Goal: Task Accomplishment & Management: Complete application form

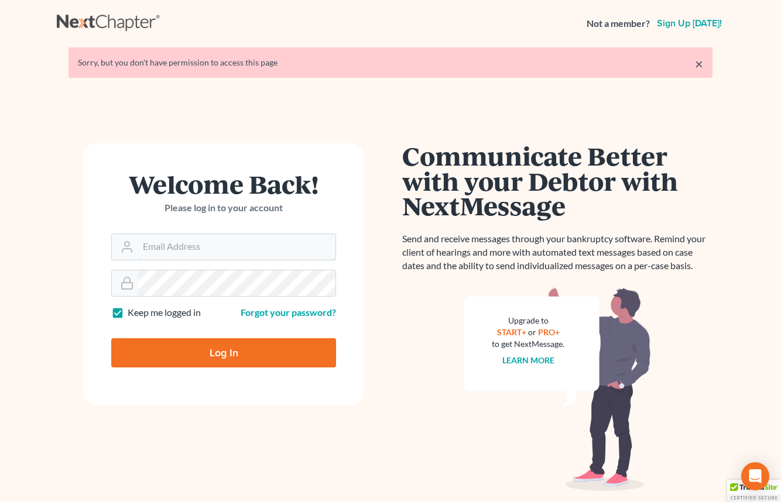
type input "[EMAIL_ADDRESS][DOMAIN_NAME]"
click at [233, 355] on input "Log In" at bounding box center [223, 352] width 225 height 29
type input "Thinking..."
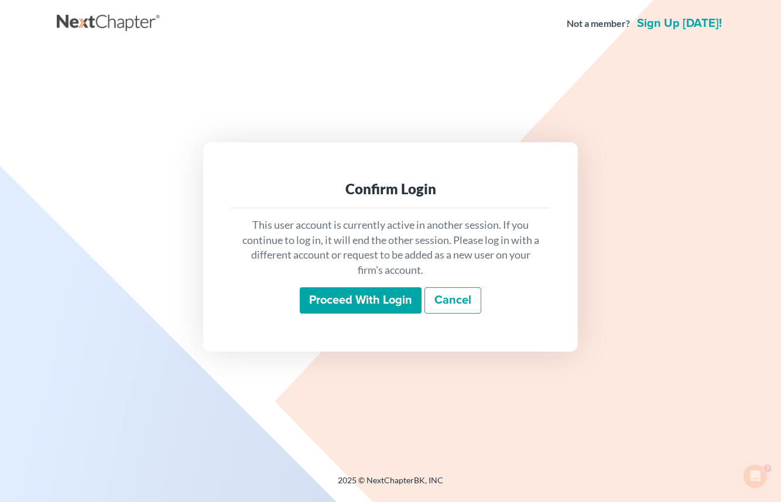
click at [363, 294] on input "Proceed with login" at bounding box center [361, 300] width 122 height 27
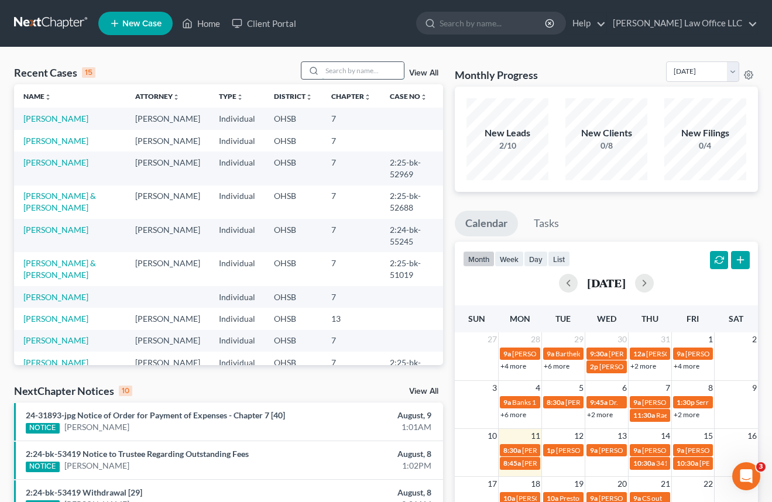
click at [338, 63] on input "search" at bounding box center [363, 70] width 82 height 17
type input "[GEOGRAPHIC_DATA]"
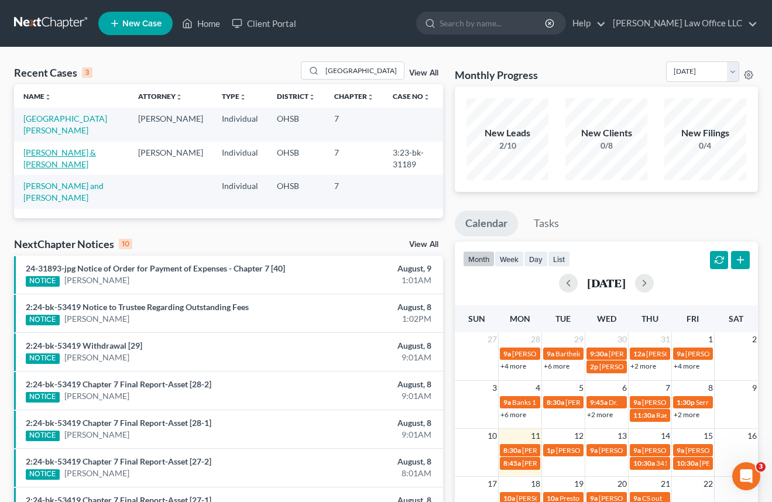
click at [44, 147] on link "[PERSON_NAME] & [PERSON_NAME]" at bounding box center [59, 158] width 73 height 22
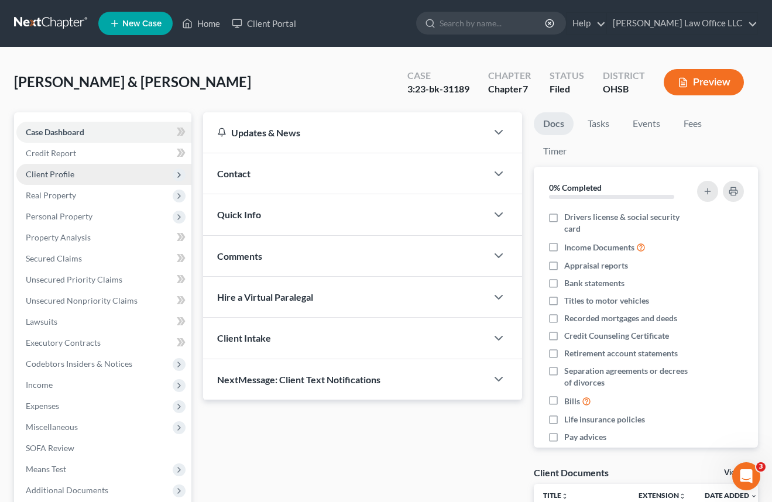
click at [59, 171] on span "Client Profile" at bounding box center [50, 174] width 49 height 10
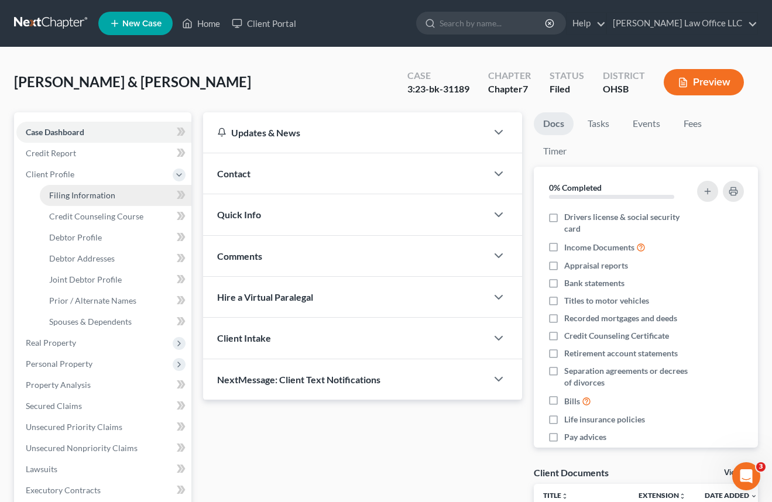
click at [62, 197] on span "Filing Information" at bounding box center [82, 195] width 66 height 10
select select "1"
select select "0"
select select "36"
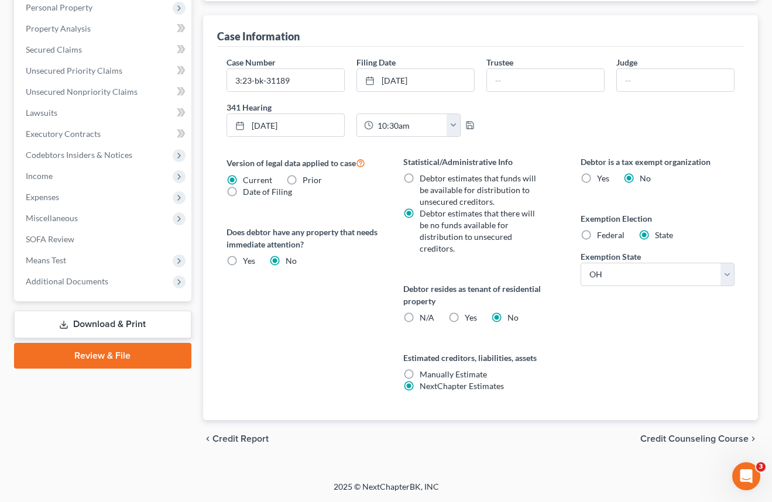
scroll to position [64, 0]
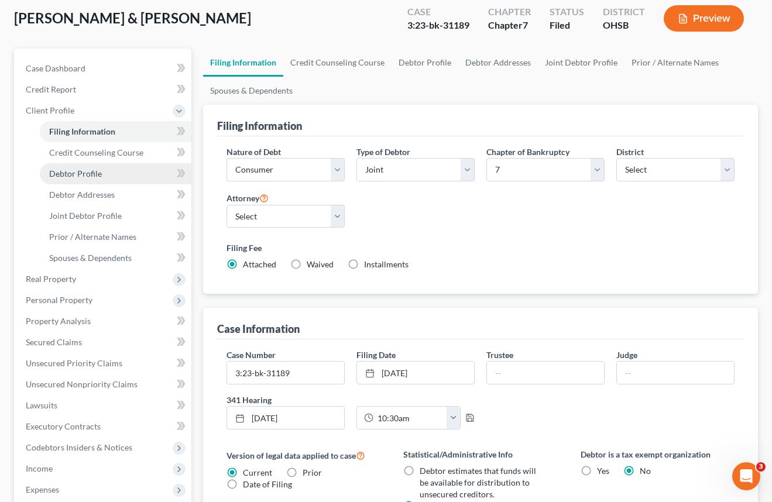
click at [80, 179] on link "Debtor Profile" at bounding box center [116, 173] width 152 height 21
select select "1"
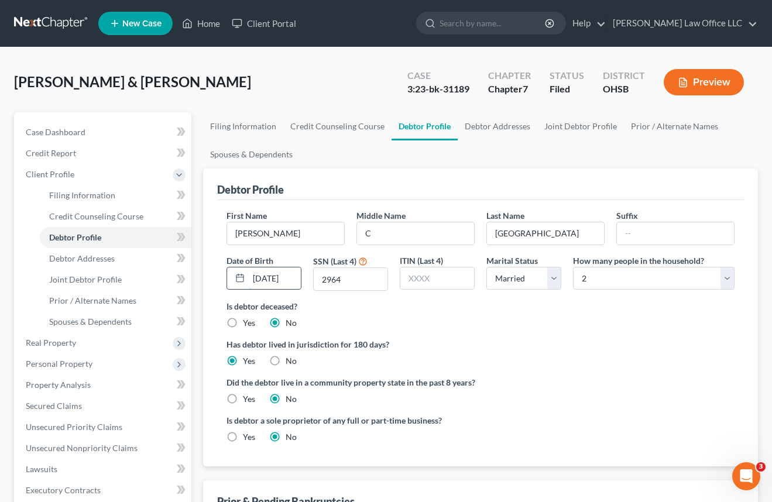
click at [291, 279] on input "[DATE]" at bounding box center [275, 278] width 52 height 22
click at [52, 170] on span "Client Profile" at bounding box center [50, 174] width 49 height 10
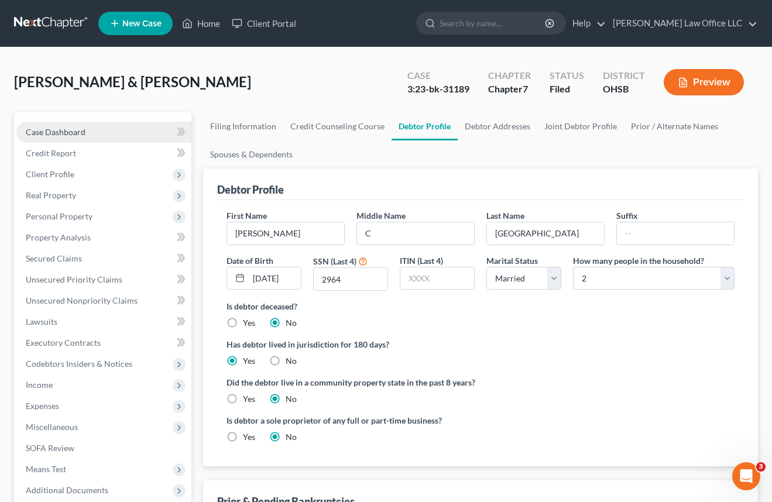
click at [86, 130] on link "Case Dashboard" at bounding box center [103, 132] width 175 height 21
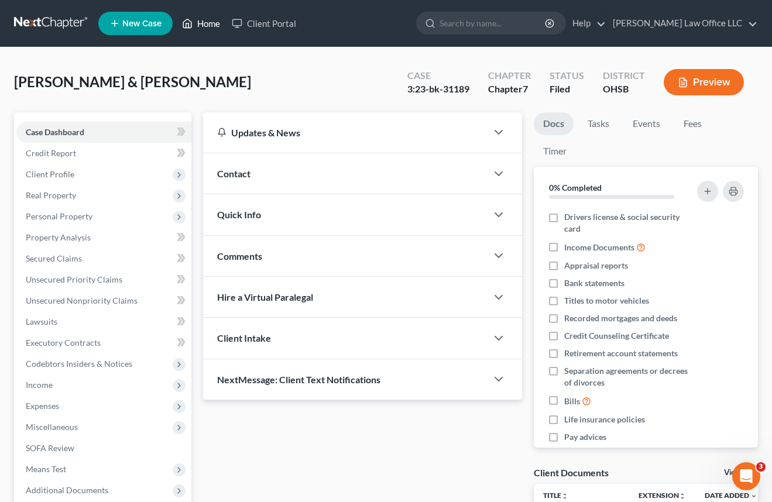
click at [210, 27] on link "Home" at bounding box center [201, 23] width 50 height 21
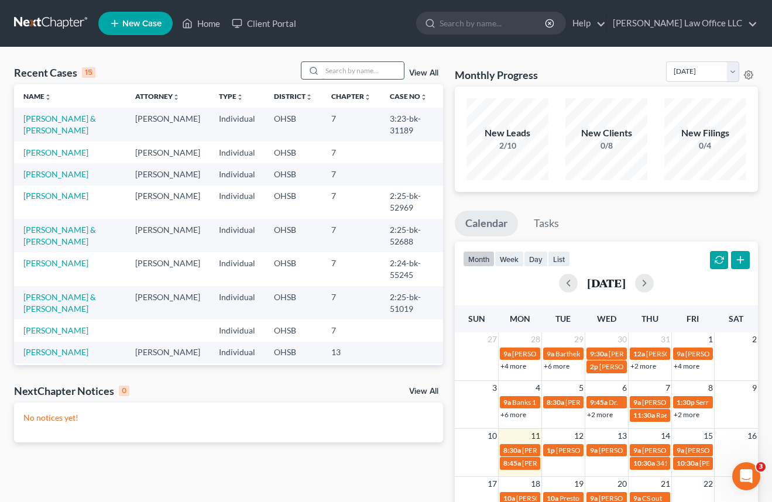
click at [332, 71] on input "search" at bounding box center [363, 70] width 82 height 17
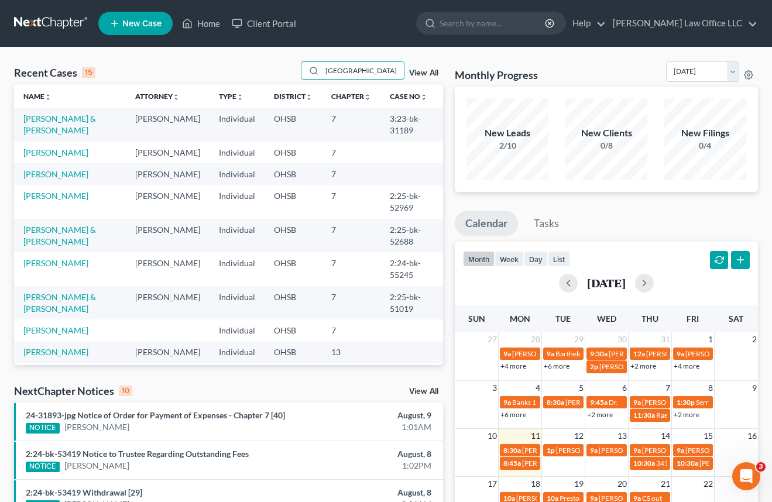
type input "[GEOGRAPHIC_DATA]"
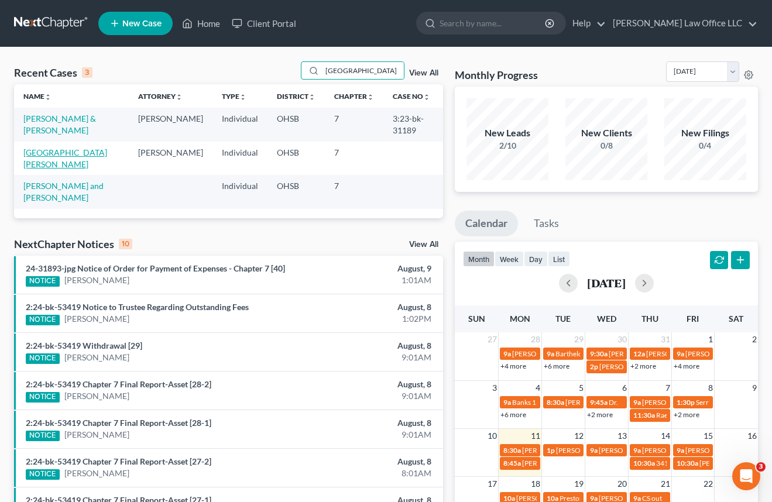
click at [77, 147] on link "[GEOGRAPHIC_DATA][PERSON_NAME]" at bounding box center [65, 158] width 84 height 22
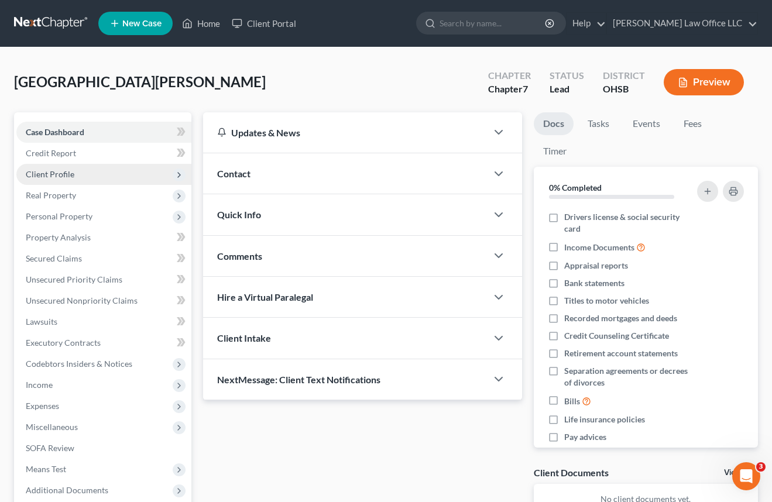
click at [54, 177] on span "Client Profile" at bounding box center [50, 174] width 49 height 10
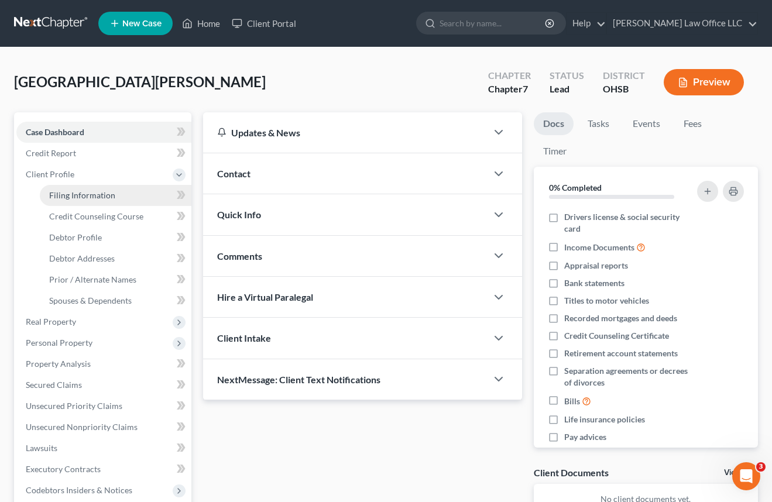
click at [74, 197] on span "Filing Information" at bounding box center [82, 195] width 66 height 10
select select "1"
select select "0"
select select "62"
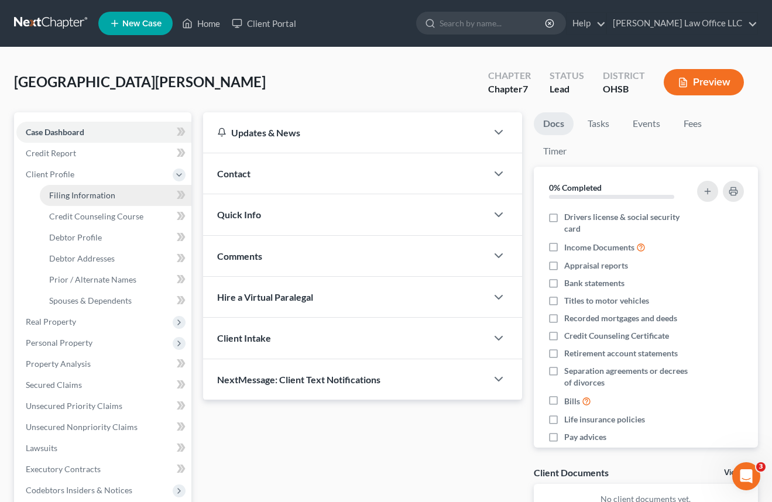
select select "0"
select select "36"
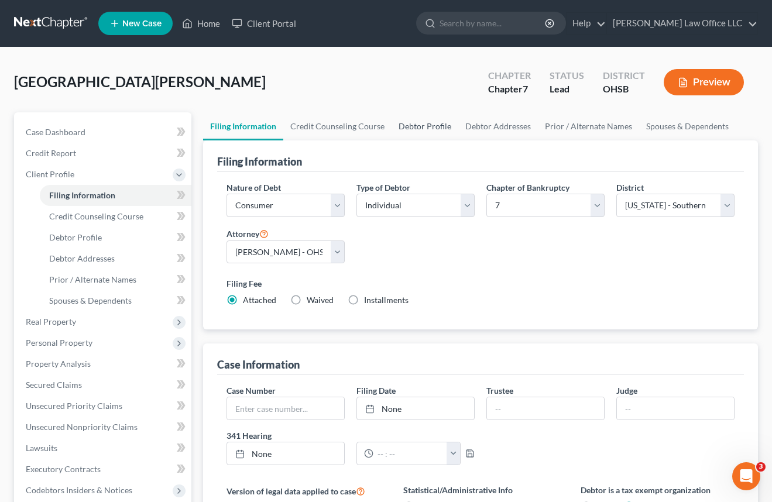
click at [426, 132] on link "Debtor Profile" at bounding box center [424, 126] width 67 height 28
select select "0"
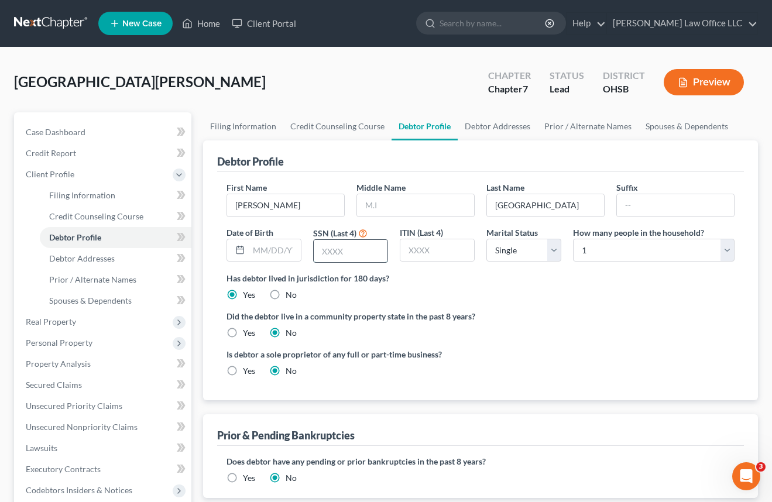
click at [351, 252] on input "text" at bounding box center [351, 251] width 74 height 22
click at [537, 298] on div "Has debtor lived in jurisdiction for 180 days? Yes No Debtor must reside in jur…" at bounding box center [480, 286] width 508 height 29
click at [80, 243] on link "Debtor Profile" at bounding box center [116, 237] width 152 height 21
select select "1"
select select "0"
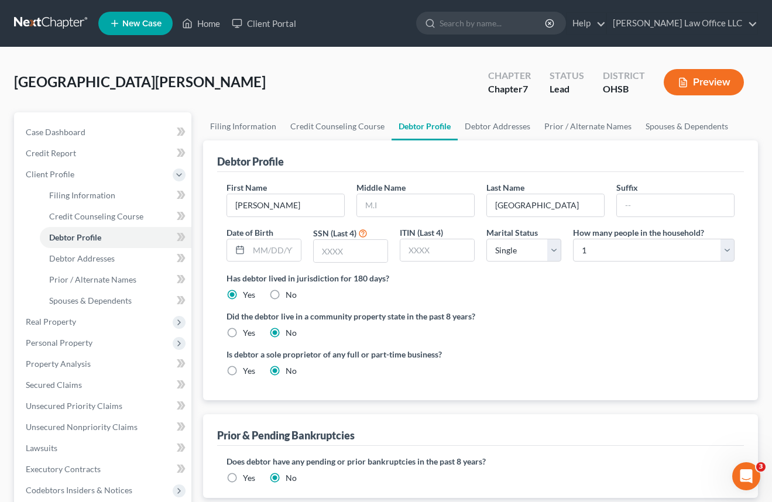
select select "0"
select select "62"
select select "0"
select select "36"
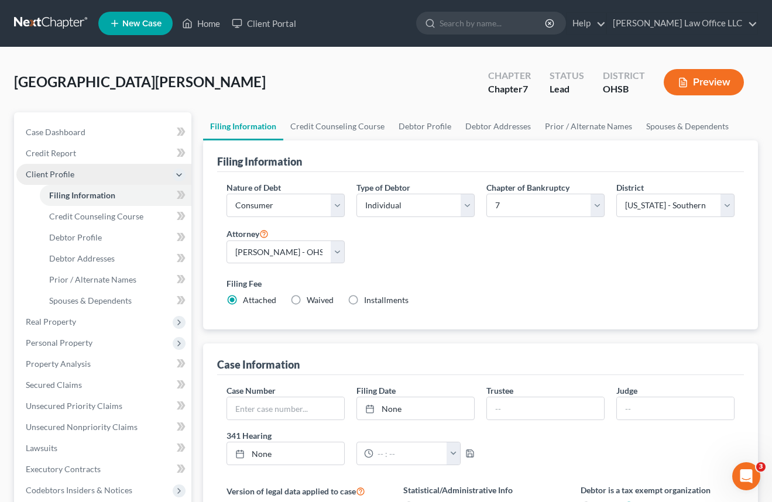
click at [68, 176] on span "Client Profile" at bounding box center [50, 174] width 49 height 10
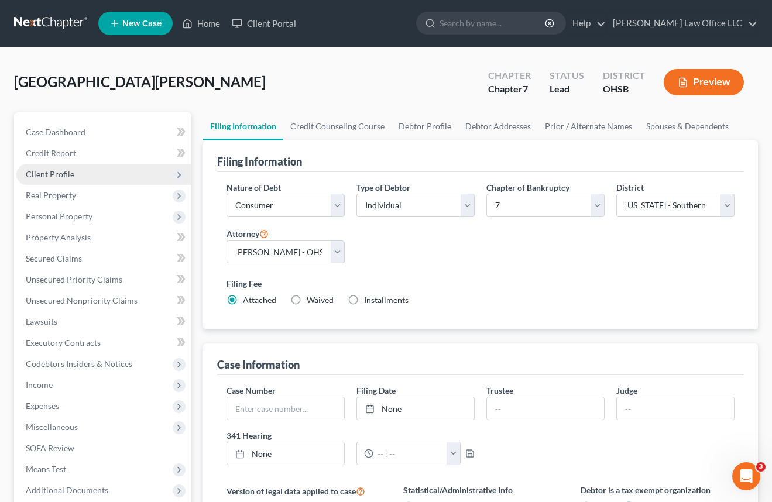
click at [71, 173] on span "Client Profile" at bounding box center [50, 174] width 49 height 10
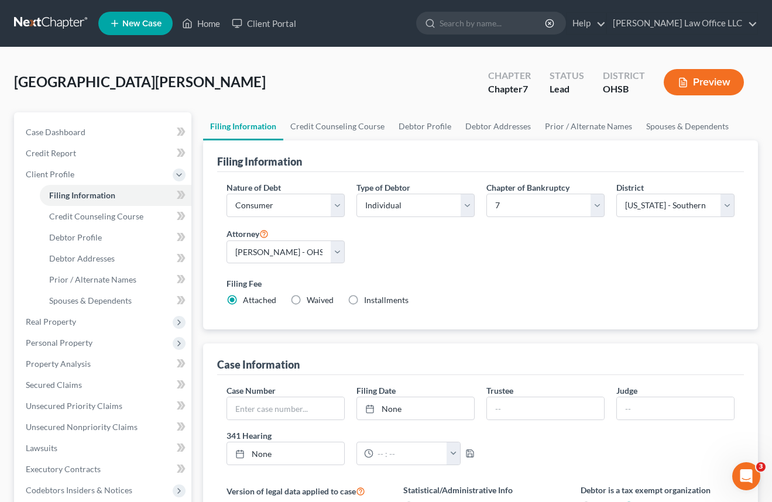
click at [32, 24] on link at bounding box center [51, 23] width 75 height 21
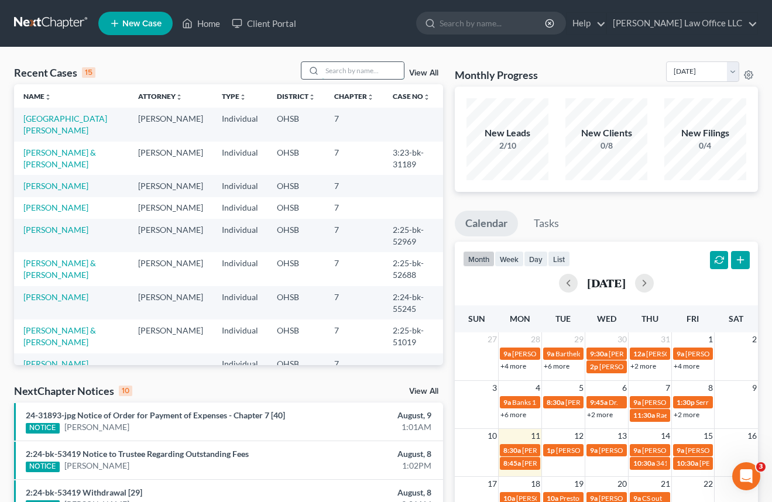
click at [353, 70] on input "search" at bounding box center [363, 70] width 82 height 17
type input "[GEOGRAPHIC_DATA]"
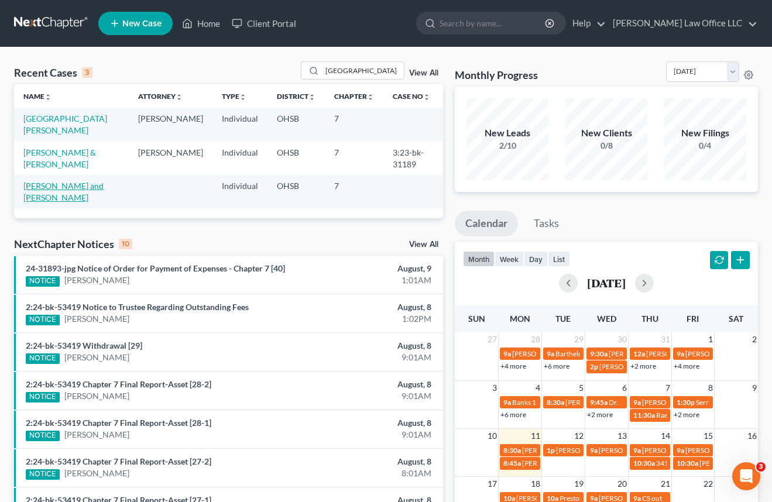
click at [60, 181] on link "[PERSON_NAME] and [PERSON_NAME]" at bounding box center [63, 192] width 80 height 22
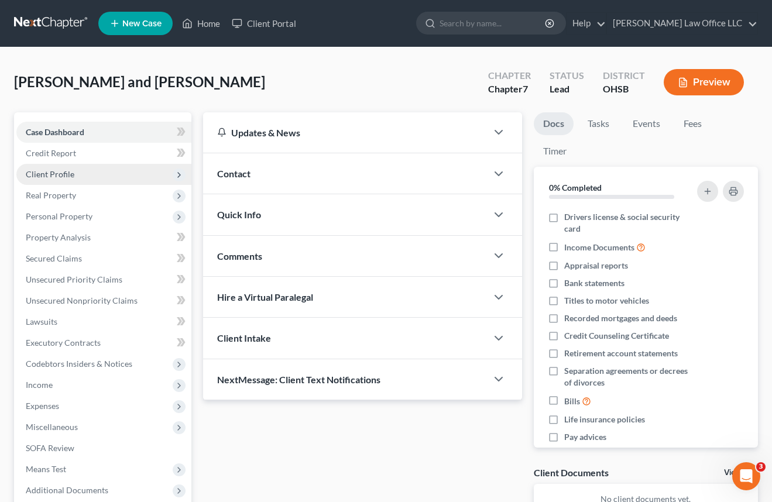
click at [73, 170] on span "Client Profile" at bounding box center [50, 174] width 49 height 10
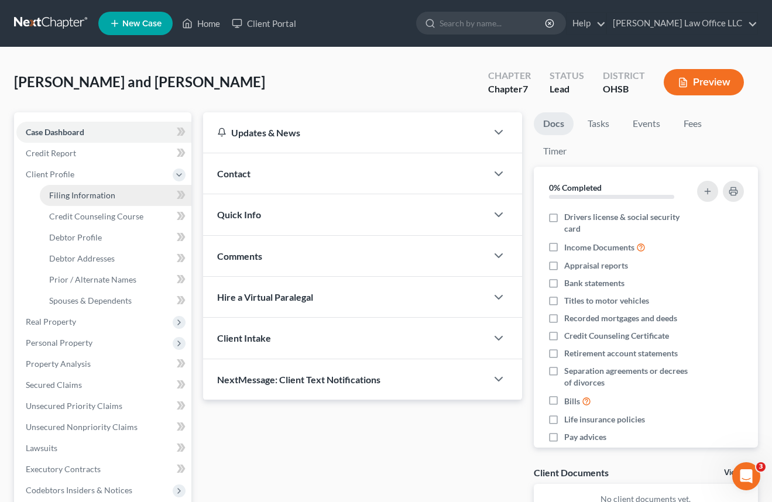
click at [81, 194] on span "Filing Information" at bounding box center [82, 195] width 66 height 10
select select "1"
select select "0"
select select "36"
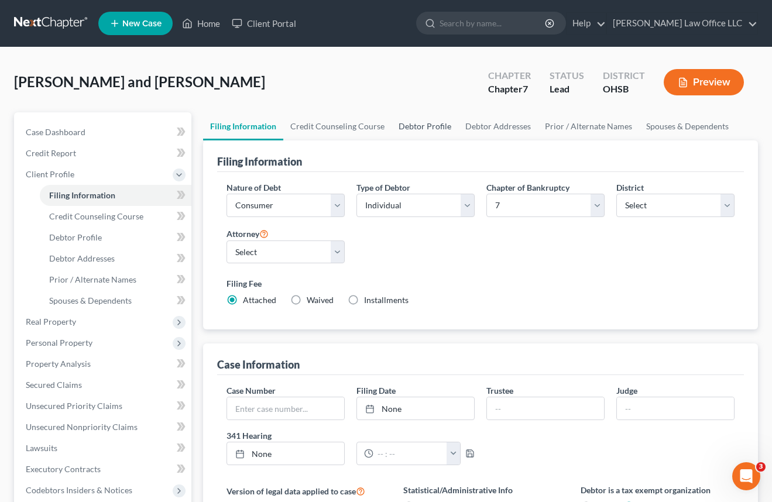
click at [414, 123] on link "Debtor Profile" at bounding box center [424, 126] width 67 height 28
select select "0"
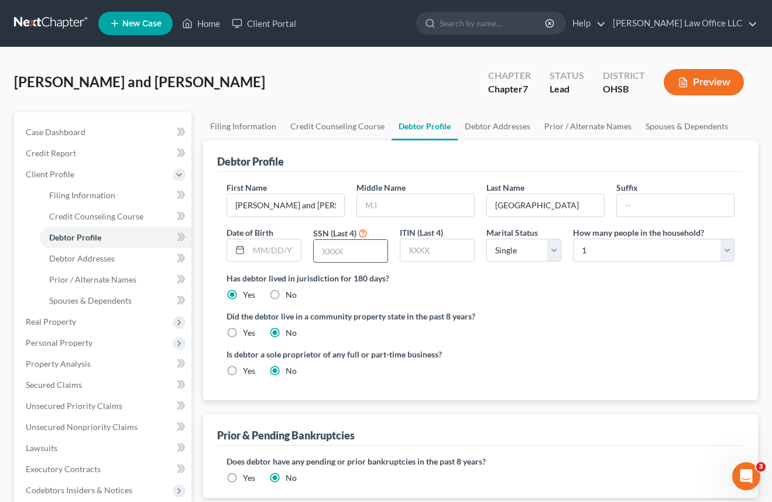
click at [364, 249] on input "text" at bounding box center [351, 251] width 74 height 22
drag, startPoint x: 595, startPoint y: 305, endPoint x: 600, endPoint y: 302, distance: 6.8
click at [596, 305] on ng-include "First Name Joseph and Mary Middle Name Last Name Messina Suffix Date of Birth S…" at bounding box center [480, 283] width 508 height 205
click at [489, 121] on link "Debtor Addresses" at bounding box center [498, 126] width 80 height 28
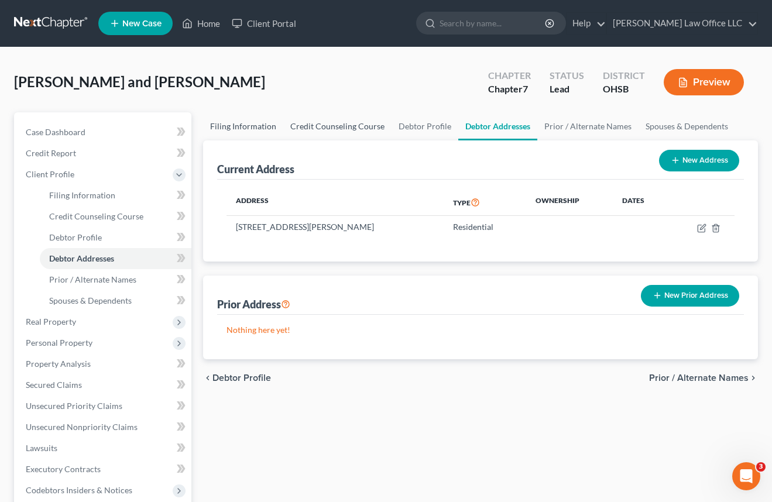
drag, startPoint x: 314, startPoint y: 121, endPoint x: 278, endPoint y: 129, distance: 36.5
click at [313, 122] on link "Credit Counseling Course" at bounding box center [337, 126] width 108 height 28
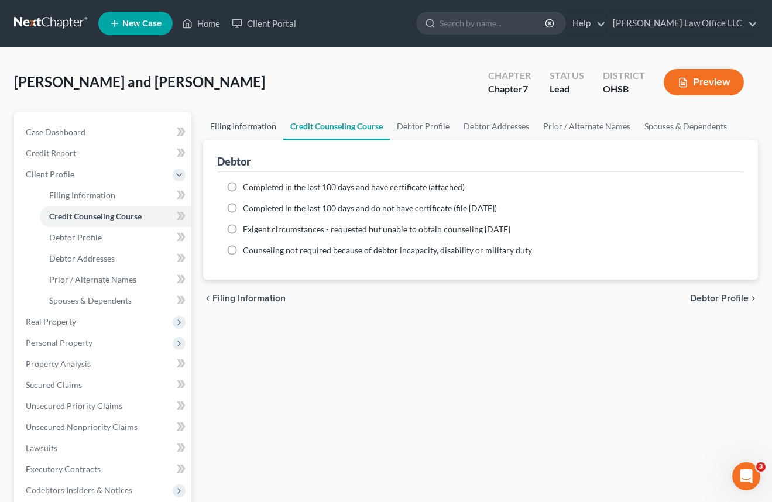
click at [247, 129] on link "Filing Information" at bounding box center [243, 126] width 80 height 28
select select "1"
select select "0"
select select "62"
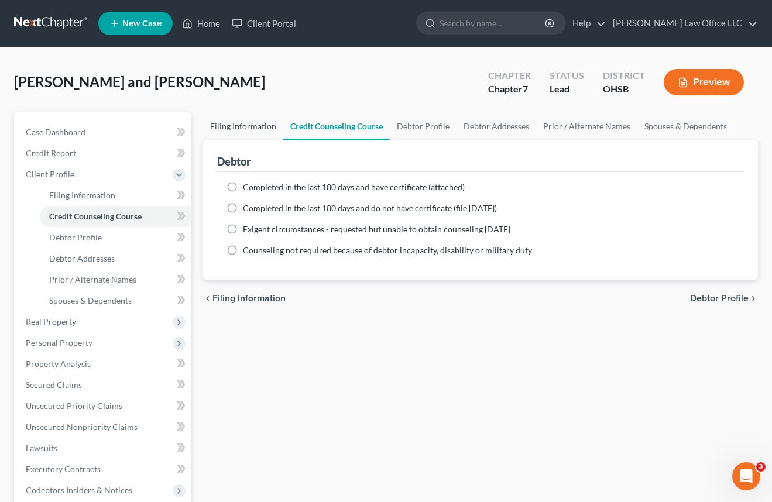
select select "36"
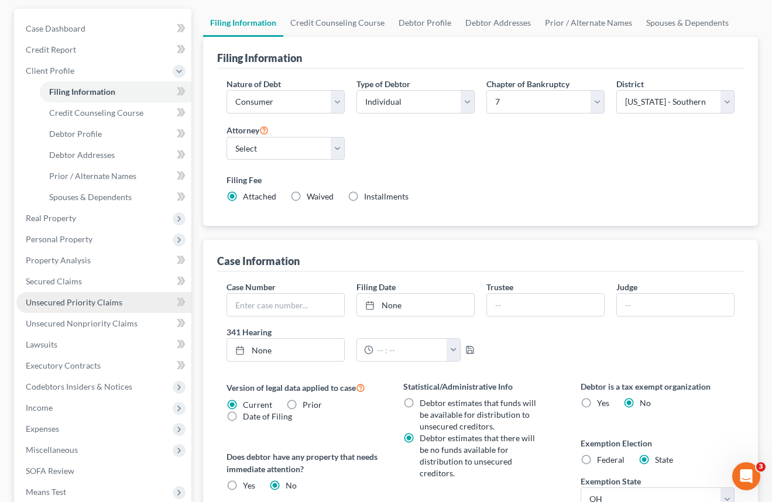
scroll to position [328, 0]
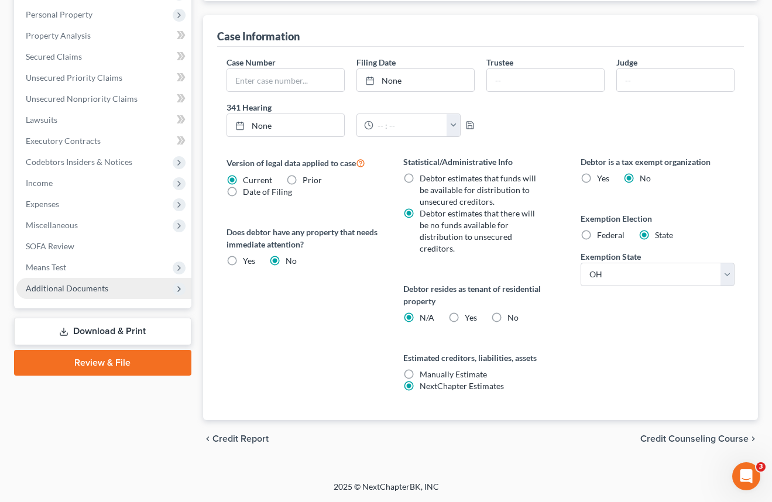
click at [99, 289] on span "Additional Documents" at bounding box center [67, 288] width 83 height 10
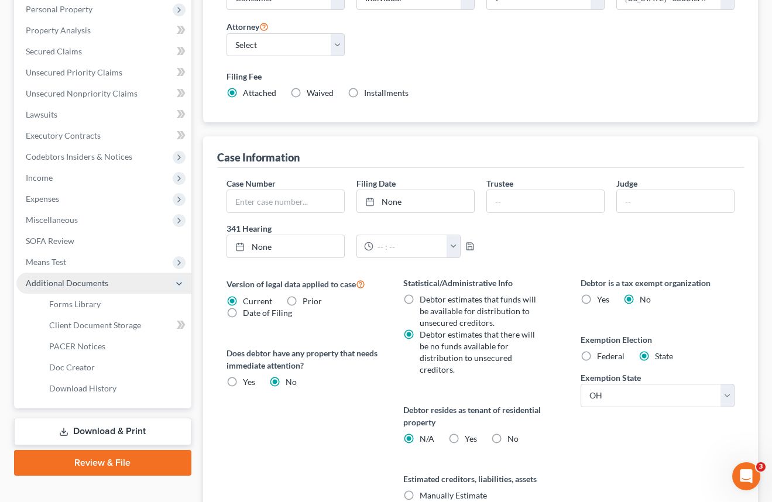
scroll to position [202, 0]
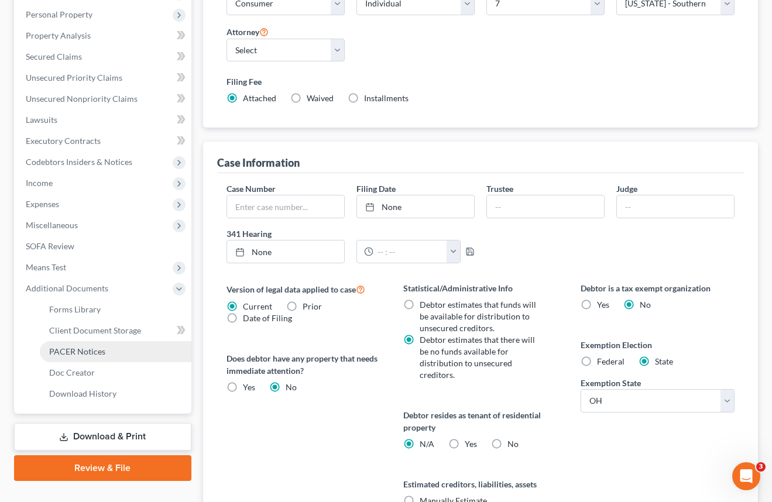
click at [96, 353] on span "PACER Notices" at bounding box center [77, 351] width 56 height 10
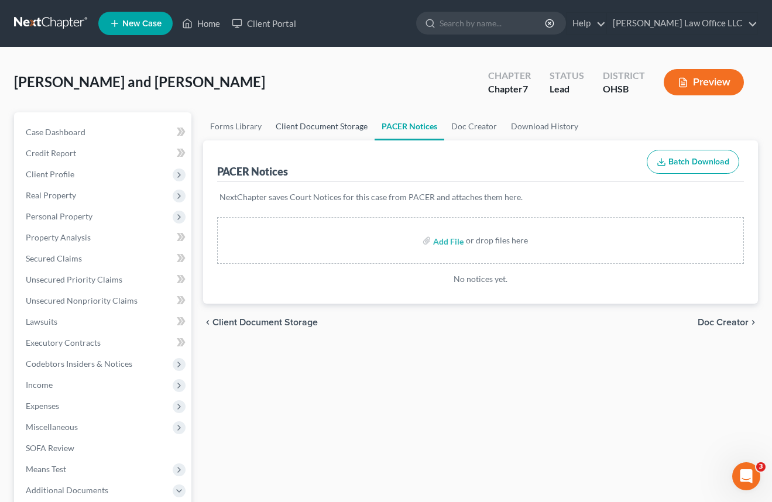
click at [308, 129] on link "Client Document Storage" at bounding box center [322, 126] width 106 height 28
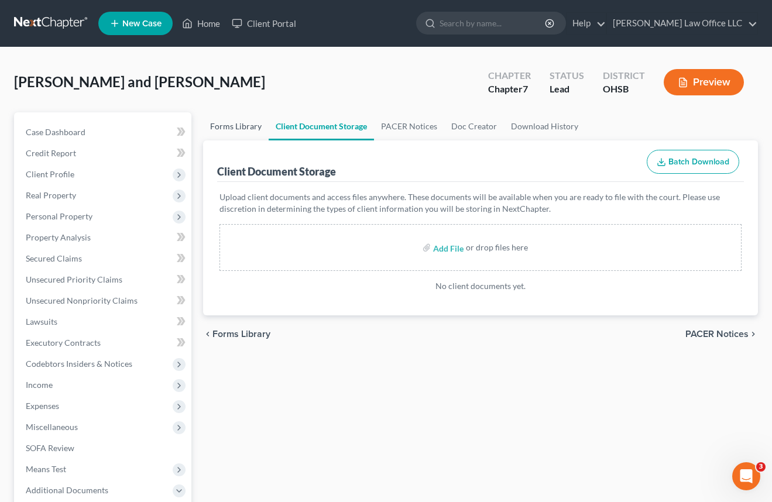
click at [239, 122] on link "Forms Library" at bounding box center [236, 126] width 66 height 28
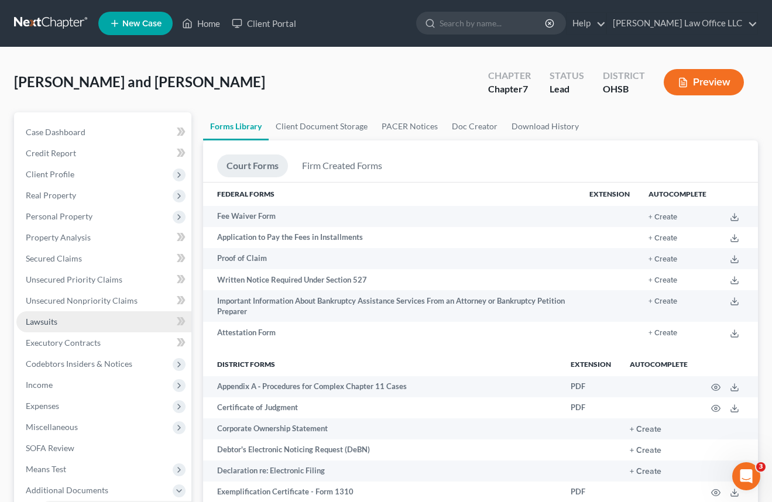
click at [49, 324] on span "Lawsuits" at bounding box center [42, 322] width 32 height 10
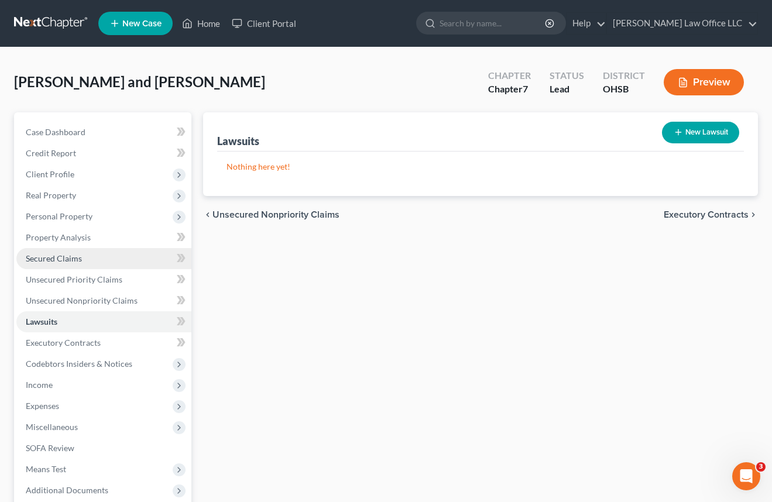
click at [61, 259] on span "Secured Claims" at bounding box center [54, 258] width 56 height 10
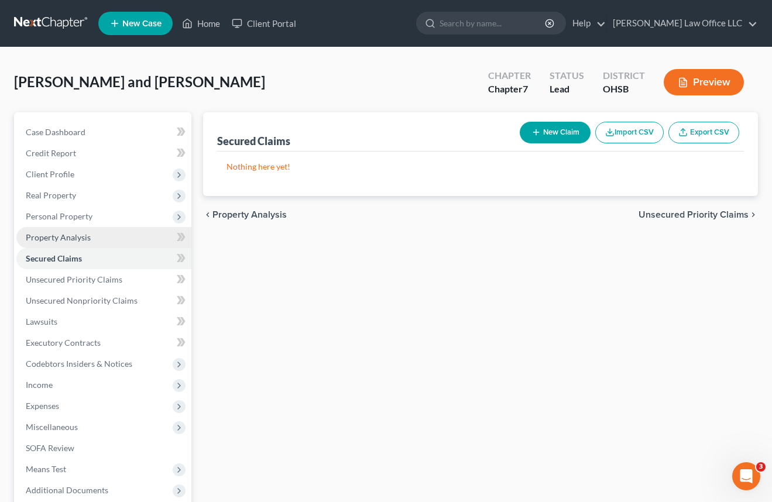
click at [73, 238] on span "Property Analysis" at bounding box center [58, 237] width 65 height 10
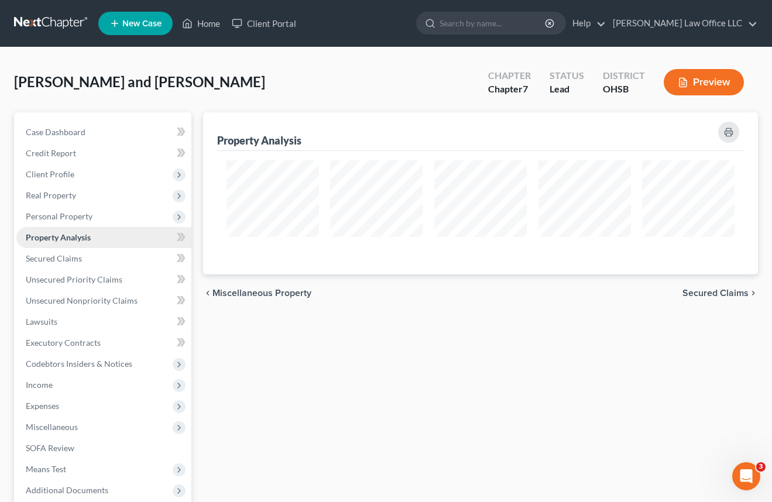
scroll to position [162, 555]
click at [77, 211] on span "Personal Property" at bounding box center [59, 216] width 67 height 10
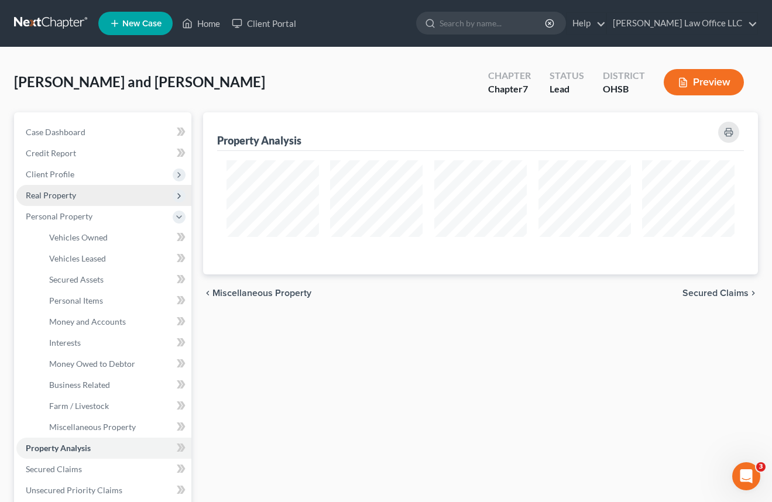
click at [71, 196] on span "Real Property" at bounding box center [51, 195] width 50 height 10
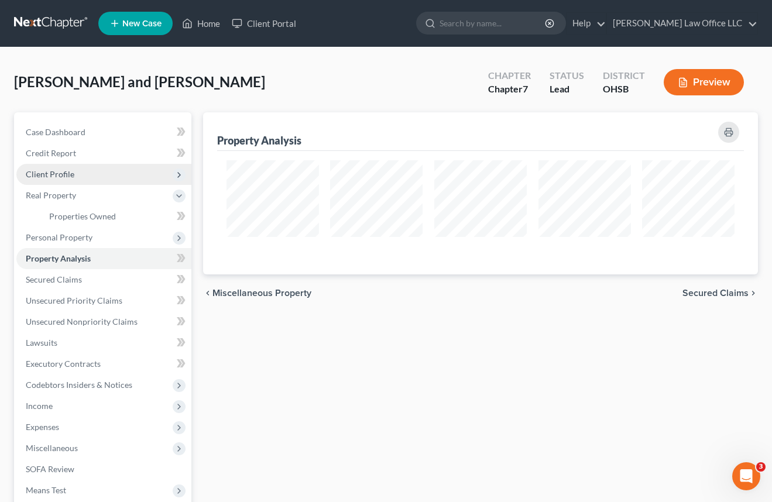
click at [68, 175] on span "Client Profile" at bounding box center [50, 174] width 49 height 10
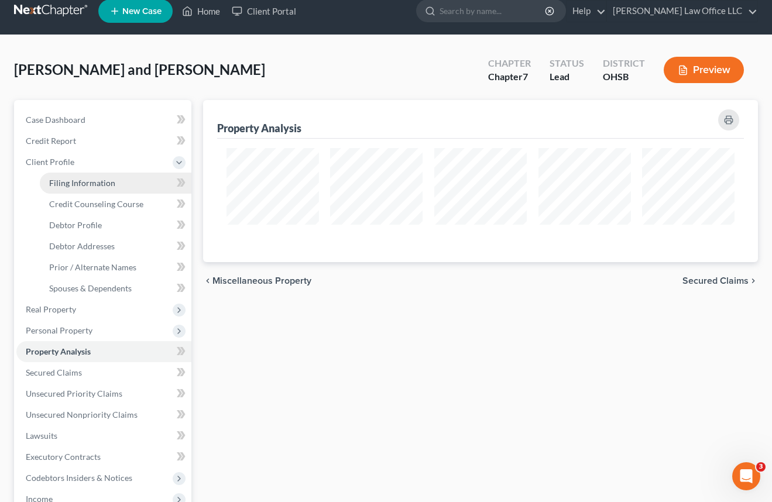
click at [80, 174] on link "Filing Information" at bounding box center [116, 183] width 152 height 21
select select "1"
select select "0"
select select "62"
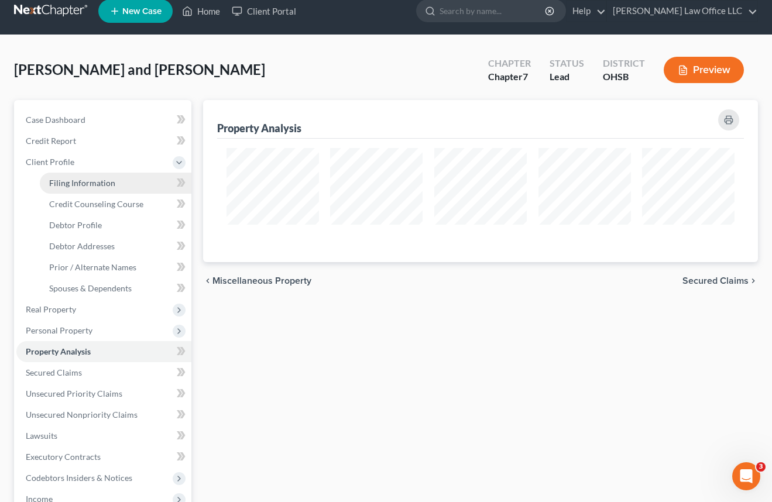
select select "36"
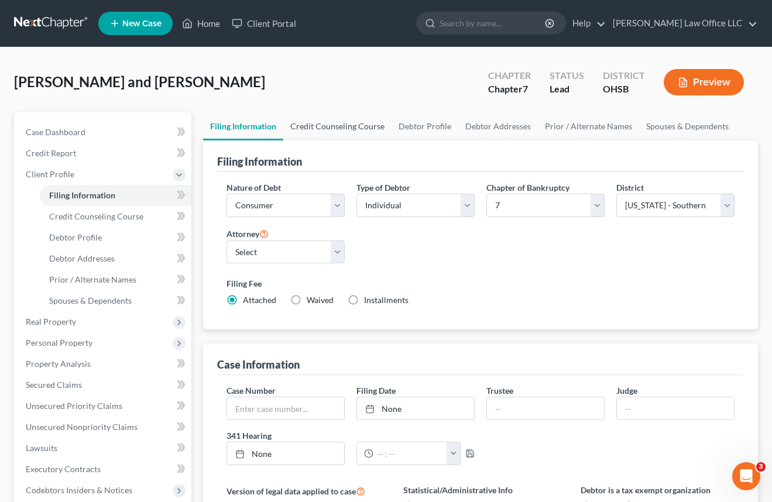
click at [334, 129] on link "Credit Counseling Course" at bounding box center [337, 126] width 108 height 28
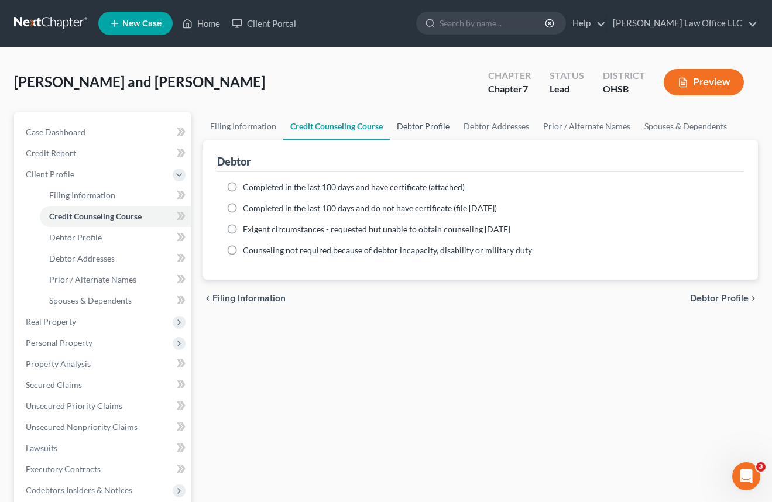
click at [426, 129] on link "Debtor Profile" at bounding box center [423, 126] width 67 height 28
select select "0"
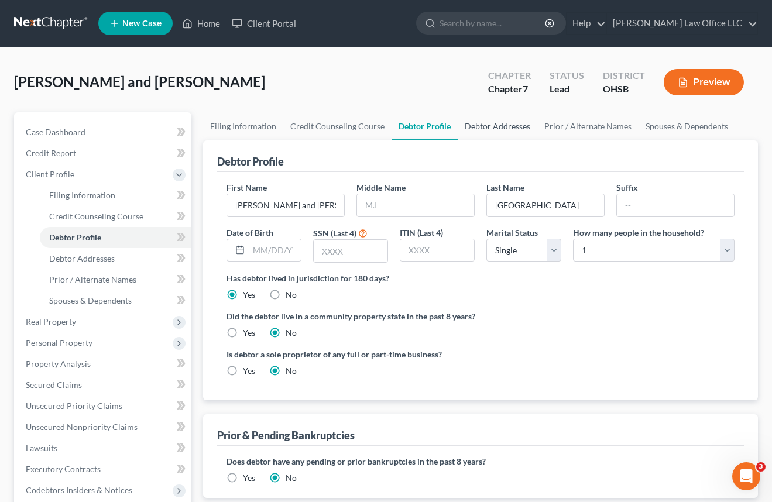
click at [488, 127] on link "Debtor Addresses" at bounding box center [498, 126] width 80 height 28
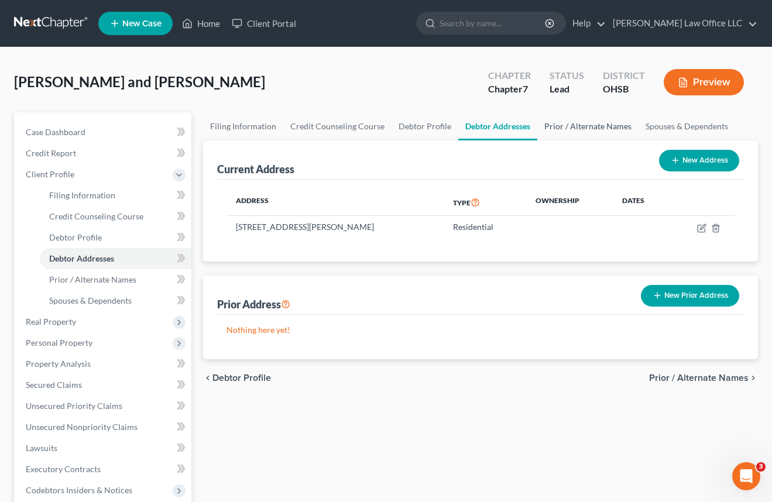
click at [574, 127] on link "Prior / Alternate Names" at bounding box center [587, 126] width 101 height 28
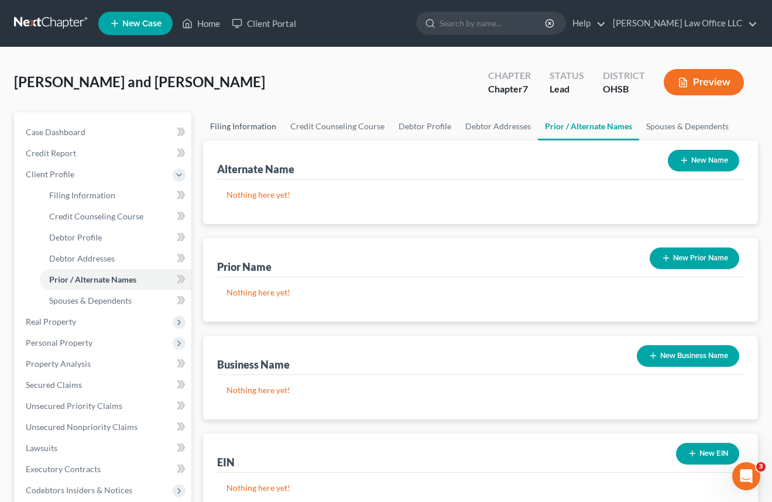
click at [239, 124] on link "Filing Information" at bounding box center [243, 126] width 80 height 28
select select "1"
select select "0"
select select "62"
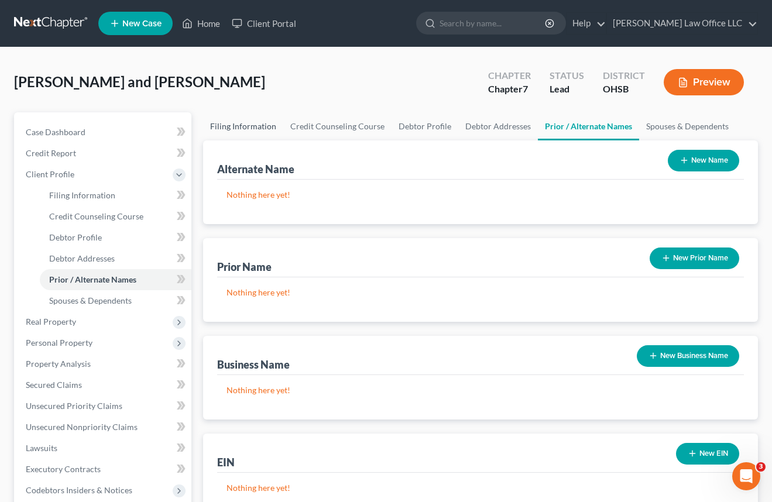
select select "36"
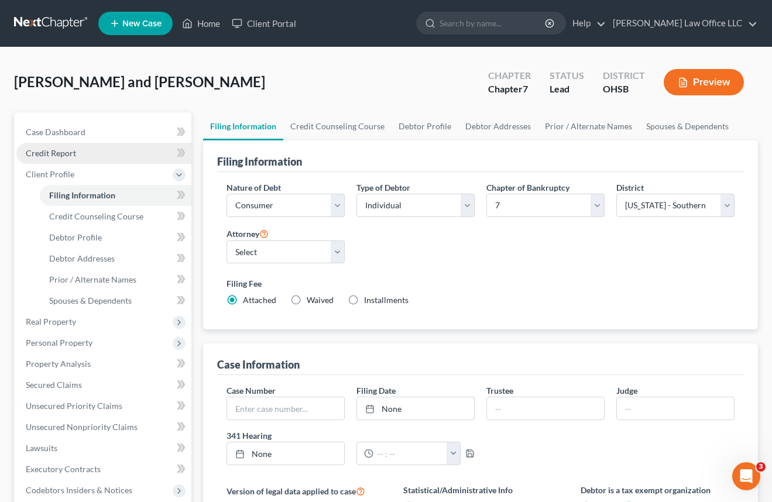
click at [68, 154] on span "Credit Report" at bounding box center [51, 153] width 50 height 10
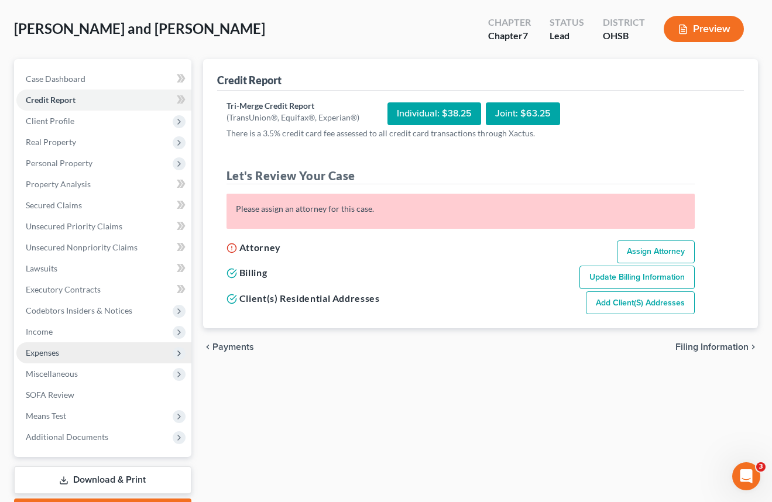
scroll to position [120, 0]
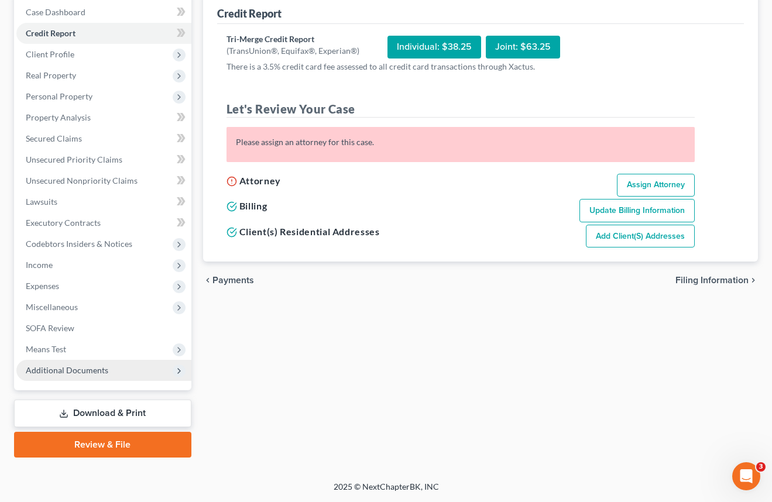
click at [80, 372] on span "Additional Documents" at bounding box center [67, 370] width 83 height 10
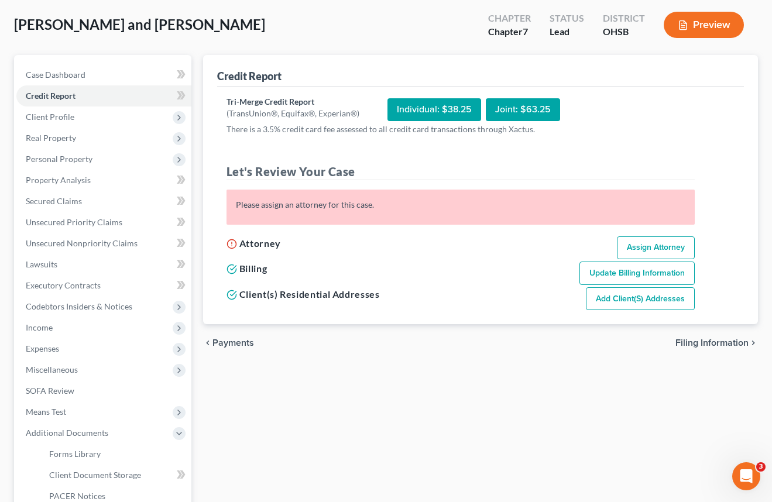
scroll to position [0, 0]
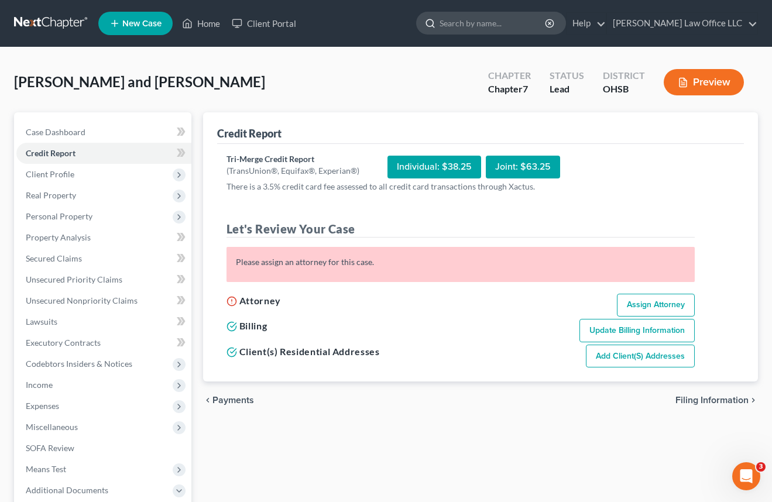
click at [517, 26] on input "search" at bounding box center [492, 23] width 107 height 22
select select "1"
select select "0"
select select "62"
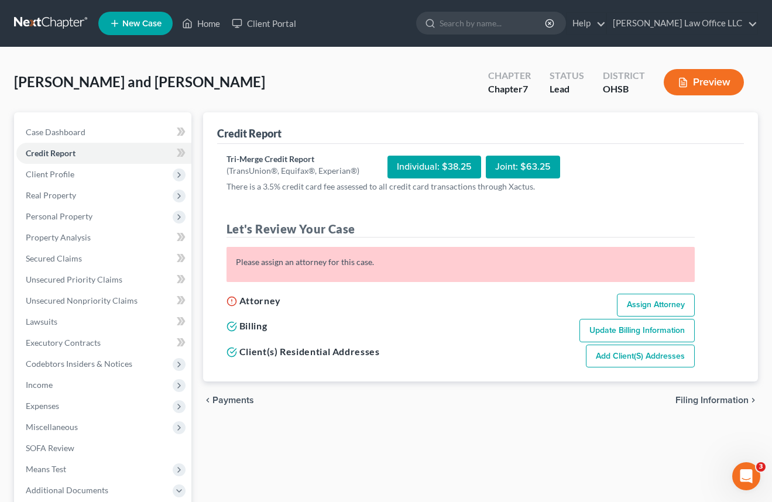
select select "36"
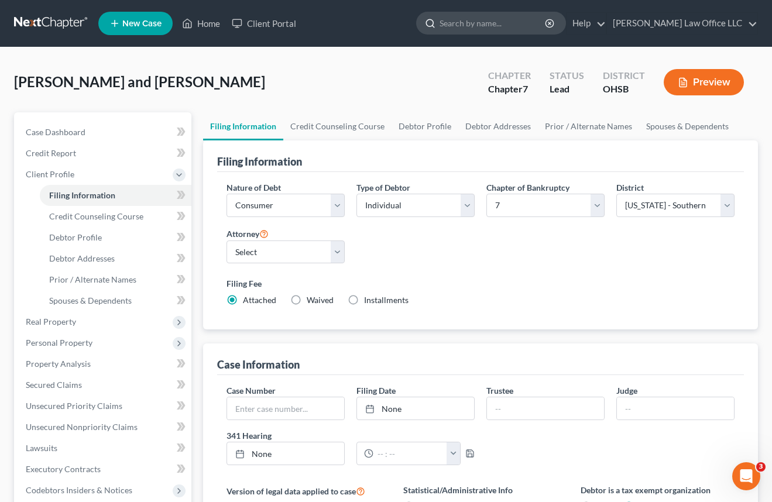
click at [510, 28] on input "search" at bounding box center [492, 23] width 107 height 22
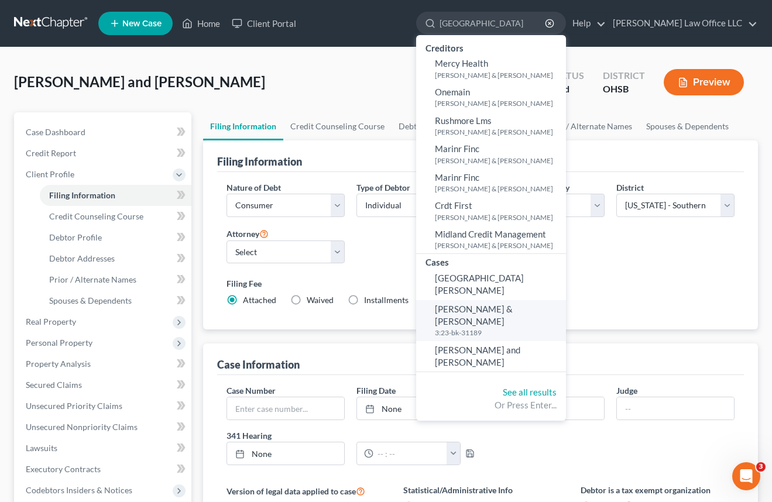
type input "[GEOGRAPHIC_DATA]"
click at [499, 304] on span "[PERSON_NAME] & [PERSON_NAME]" at bounding box center [474, 315] width 78 height 23
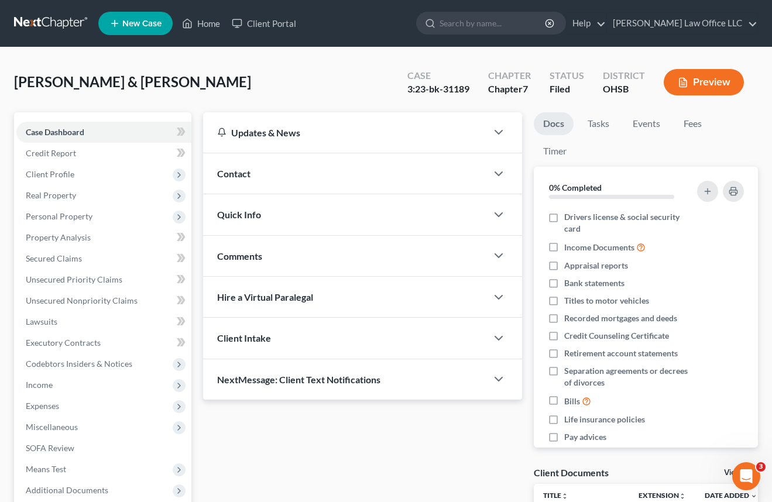
click at [348, 77] on div "Messina, Joseph & Mary Upgraded Case 3:23-bk-31189 Chapter Chapter 7 Status Fil…" at bounding box center [386, 86] width 744 height 51
click at [247, 256] on span "Comments" at bounding box center [239, 255] width 45 height 11
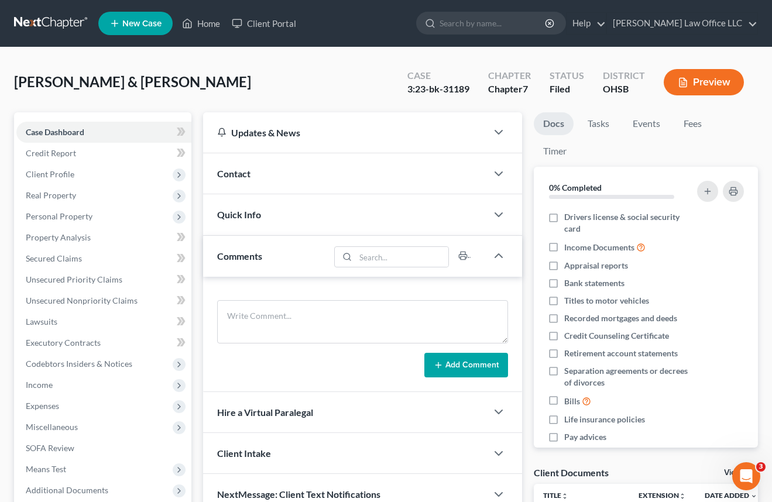
click at [245, 169] on span "Contact" at bounding box center [233, 173] width 33 height 11
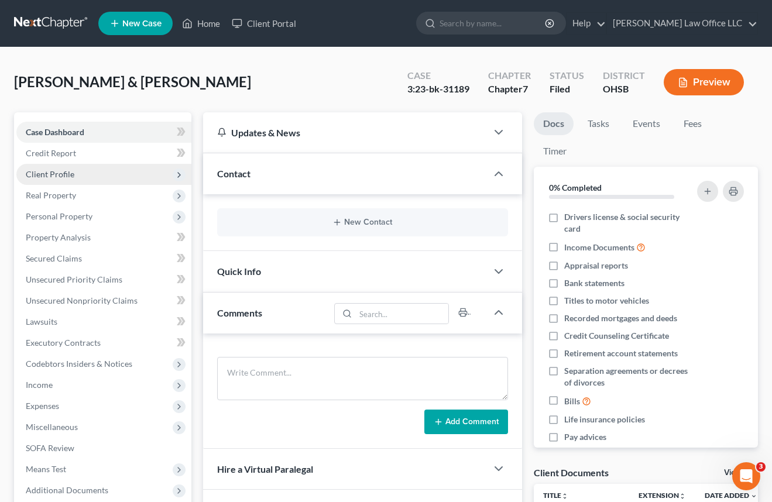
click at [64, 170] on span "Client Profile" at bounding box center [50, 174] width 49 height 10
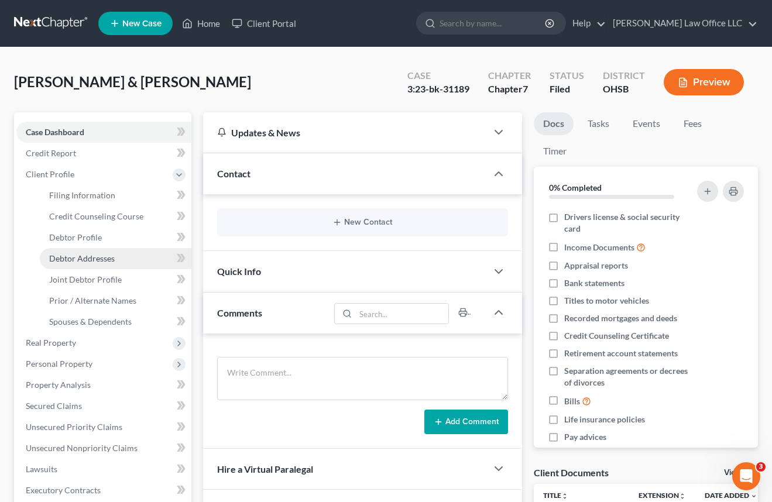
click at [97, 260] on span "Debtor Addresses" at bounding box center [82, 258] width 66 height 10
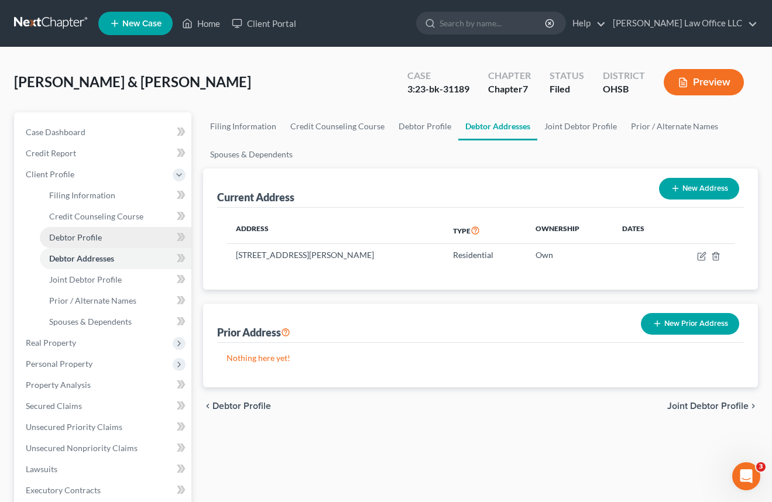
click at [101, 240] on link "Debtor Profile" at bounding box center [116, 237] width 152 height 21
select select "1"
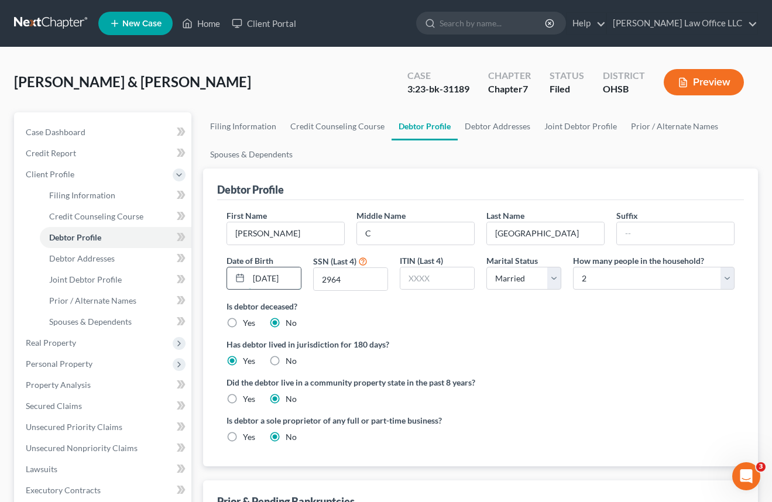
click at [286, 278] on input "[DATE]" at bounding box center [275, 278] width 52 height 22
click at [294, 278] on input "[DATE]" at bounding box center [275, 278] width 52 height 22
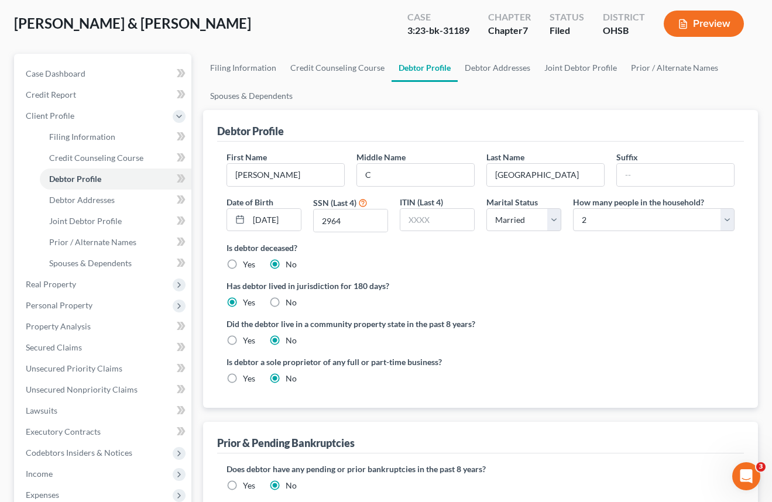
click at [661, 103] on ul "Filing Information Credit Counseling Course Debtor Profile Debtor Addresses Joi…" at bounding box center [480, 82] width 555 height 56
click at [346, 227] on input "2964" at bounding box center [351, 220] width 74 height 22
click at [469, 263] on div "Is debtor deceased? Yes No" at bounding box center [480, 256] width 508 height 29
click at [314, 129] on div "Debtor Profile" at bounding box center [480, 126] width 527 height 32
click at [292, 219] on input "[DATE]" at bounding box center [275, 220] width 52 height 22
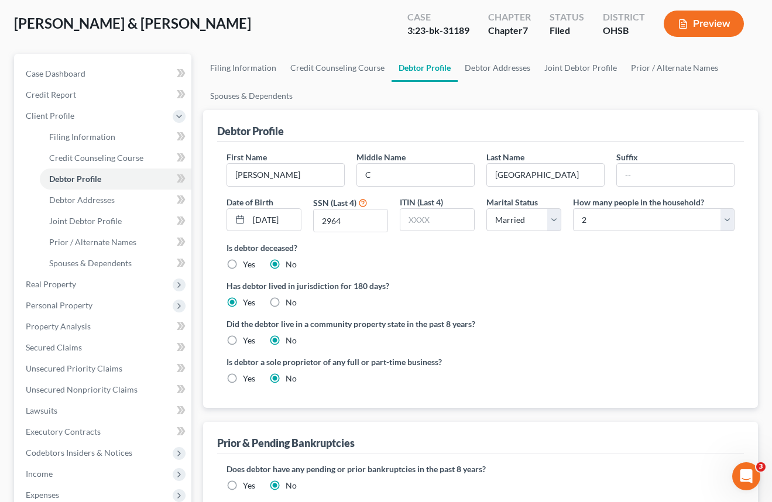
click at [324, 249] on label "Is debtor deceased?" at bounding box center [480, 248] width 508 height 12
click at [283, 226] on input "[DATE]" at bounding box center [275, 220] width 52 height 22
drag, startPoint x: 290, startPoint y: 225, endPoint x: 297, endPoint y: 224, distance: 6.7
click at [291, 225] on input "[DATE]" at bounding box center [275, 220] width 52 height 22
click at [350, 97] on ul "Filing Information Credit Counseling Course Debtor Profile Debtor Addresses Joi…" at bounding box center [480, 82] width 555 height 56
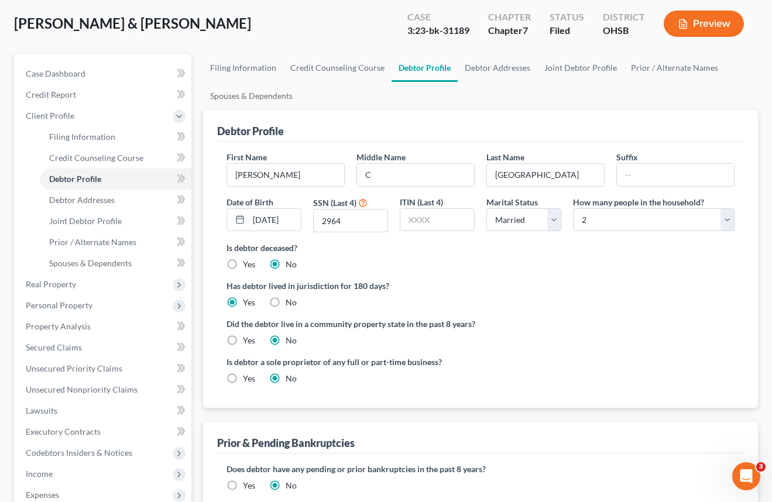
click at [346, 232] on input "2964" at bounding box center [351, 220] width 74 height 22
click at [352, 246] on label "Is debtor deceased?" at bounding box center [480, 248] width 508 height 12
click at [299, 36] on div "Messina, Joseph & Mary Upgraded Case 3:23-bk-31189 Chapter Chapter 7 Status Fil…" at bounding box center [386, 28] width 744 height 51
